Goal: Information Seeking & Learning: Learn about a topic

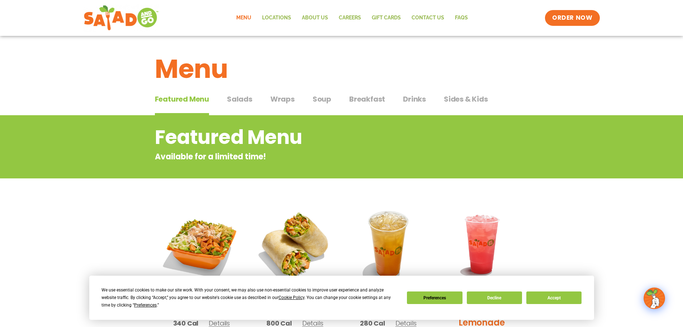
click at [247, 102] on span "Salads" at bounding box center [239, 99] width 25 height 11
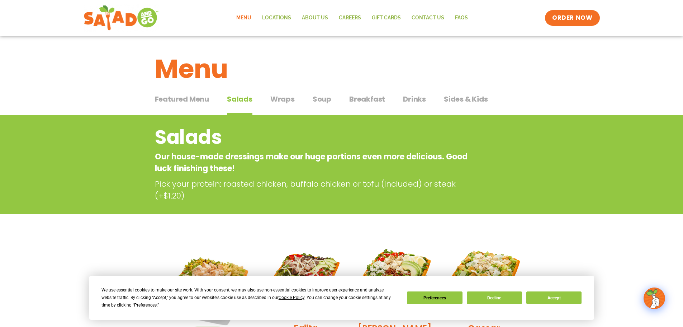
click at [284, 103] on span "Wraps" at bounding box center [282, 99] width 24 height 11
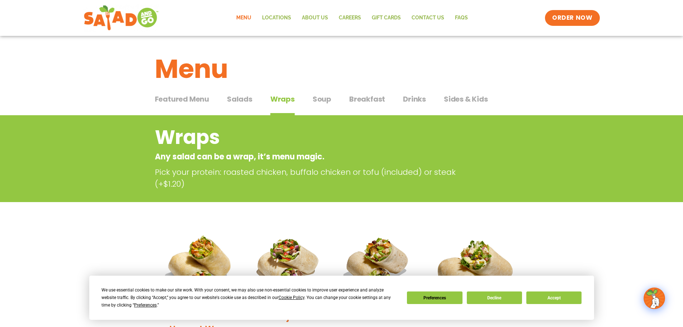
click at [247, 97] on span "Salads" at bounding box center [239, 99] width 25 height 11
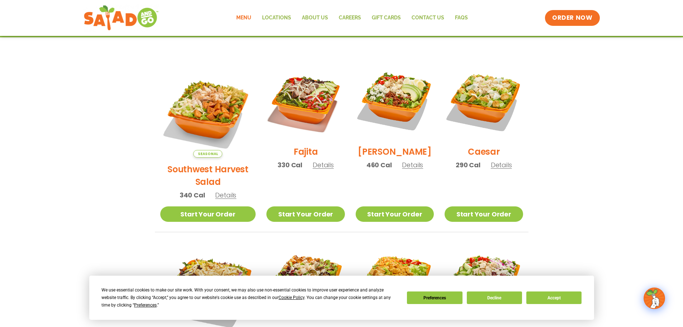
scroll to position [215, 0]
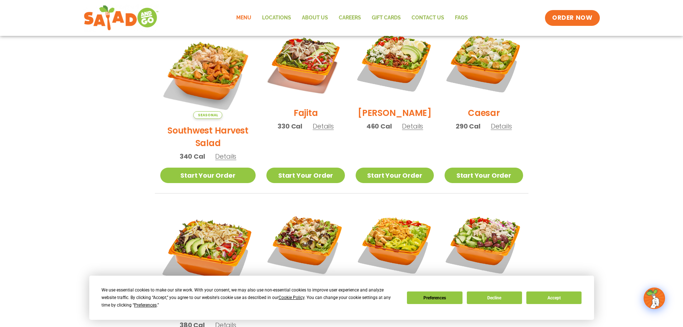
click at [322, 131] on span "Details" at bounding box center [323, 126] width 21 height 9
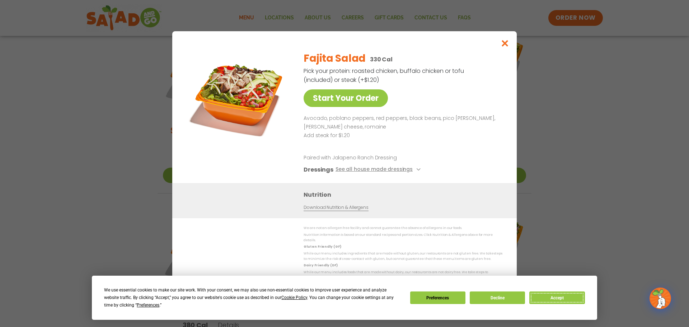
click at [561, 303] on button "Accept" at bounding box center [556, 297] width 55 height 13
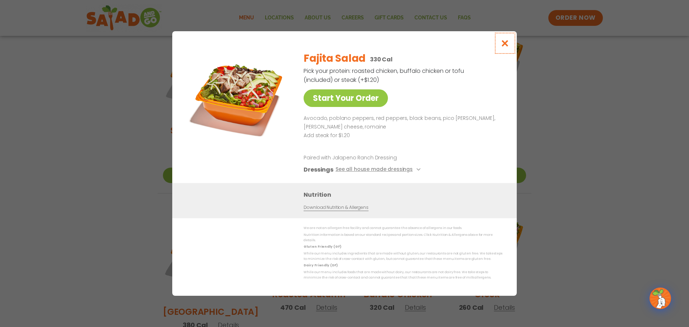
click at [505, 47] on icon "Close modal" at bounding box center [504, 43] width 9 height 8
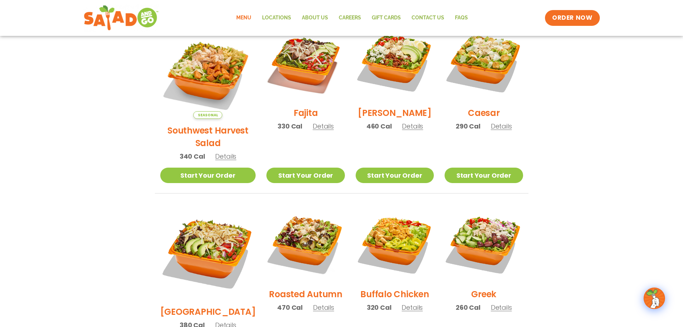
click at [318, 131] on span "Details" at bounding box center [323, 126] width 21 height 9
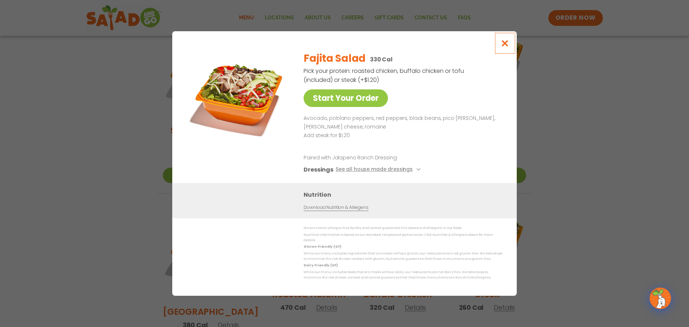
click at [505, 47] on icon "Close modal" at bounding box center [504, 43] width 9 height 8
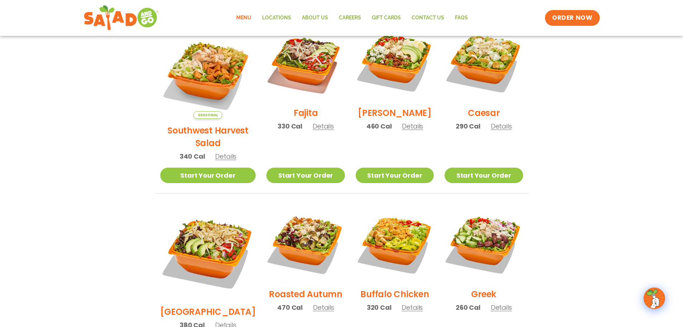
click at [218, 152] on span "Details" at bounding box center [225, 156] width 21 height 9
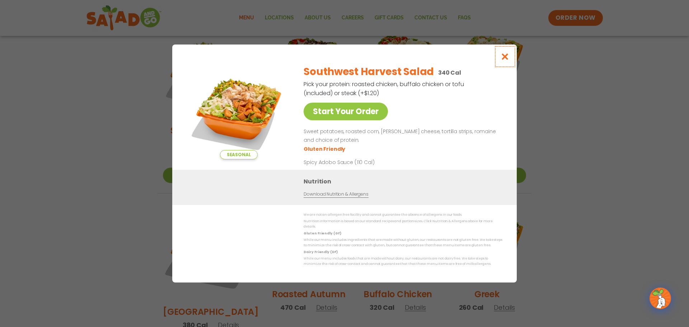
click at [506, 60] on icon "Close modal" at bounding box center [504, 57] width 9 height 8
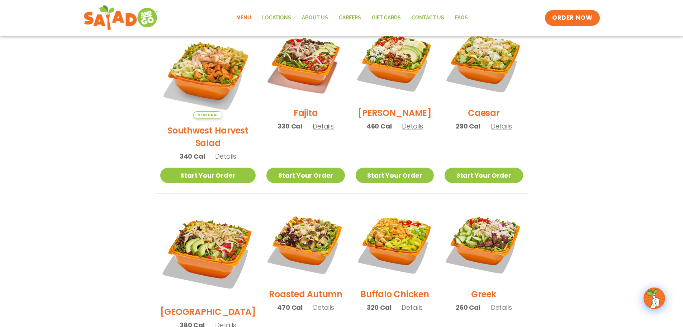
click at [505, 129] on span "Details" at bounding box center [501, 126] width 21 height 9
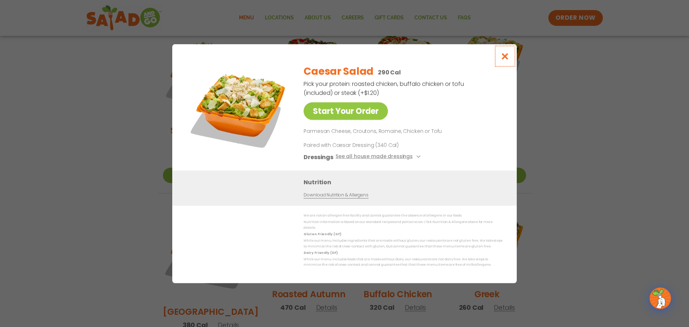
click at [505, 59] on icon "Close modal" at bounding box center [504, 56] width 9 height 8
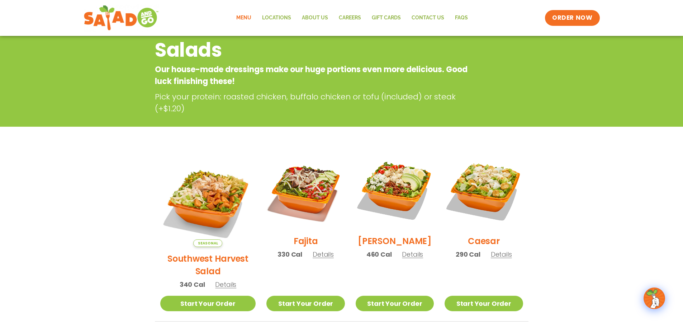
scroll to position [0, 0]
